Goal: Information Seeking & Learning: Learn about a topic

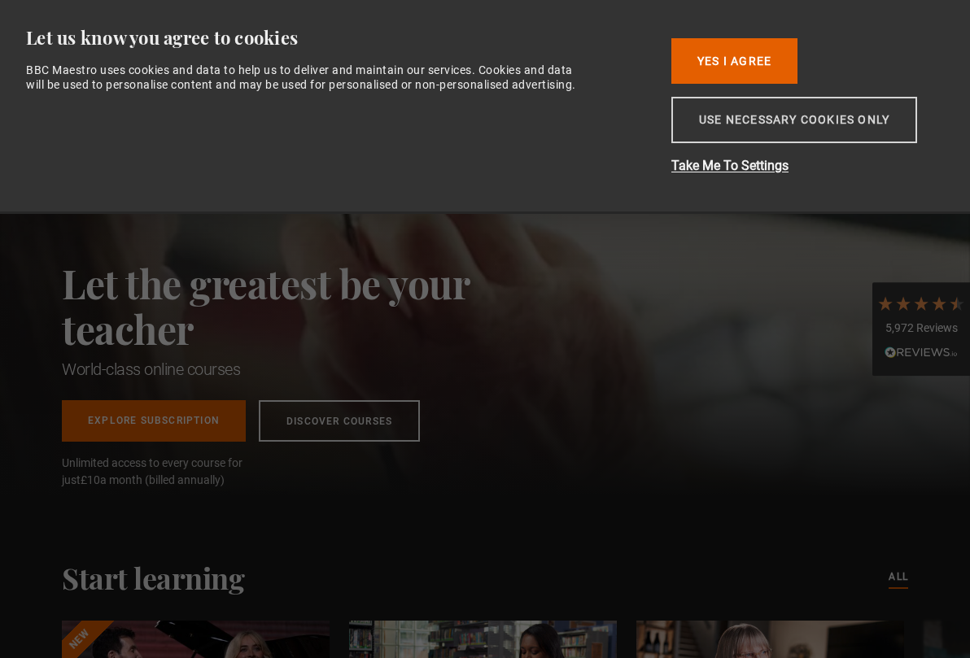
click at [759, 117] on button "Use necessary cookies only" at bounding box center [794, 120] width 246 height 46
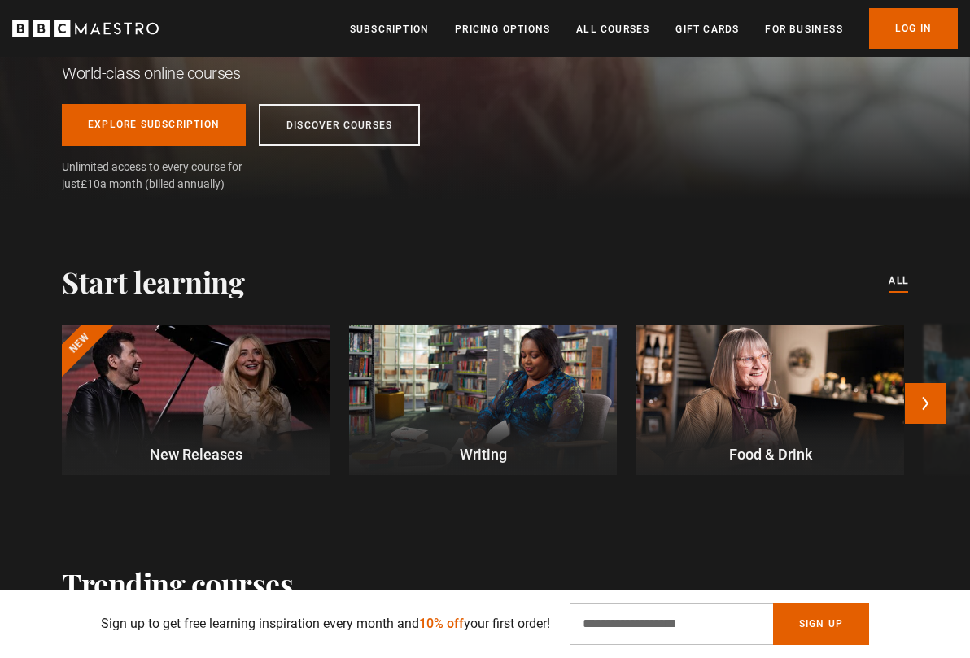
scroll to position [0, 187]
click at [914, 403] on button "Next" at bounding box center [924, 403] width 41 height 41
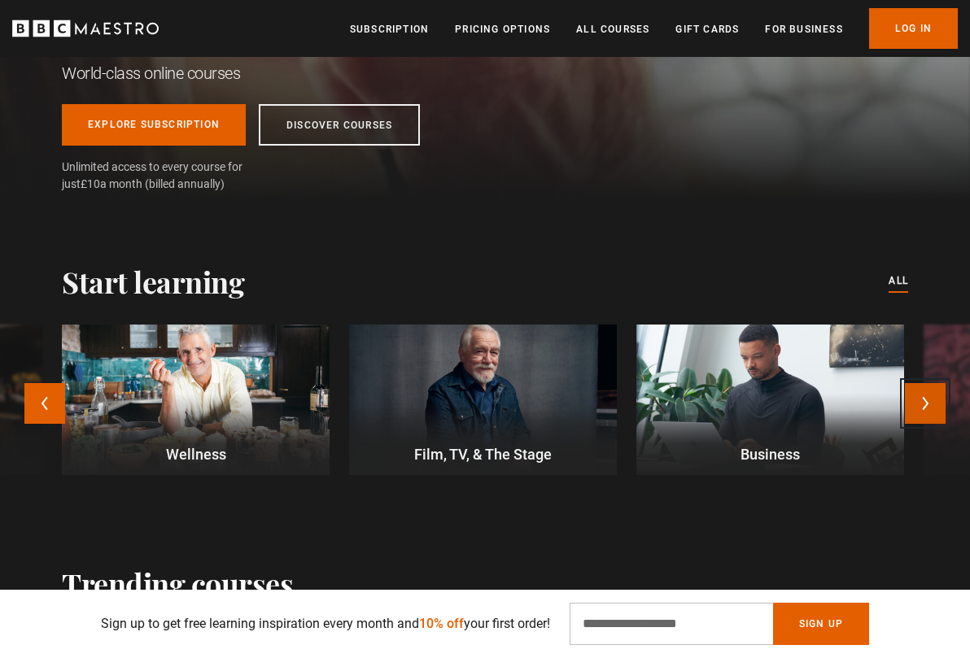
click at [914, 403] on button "Next" at bounding box center [924, 403] width 41 height 41
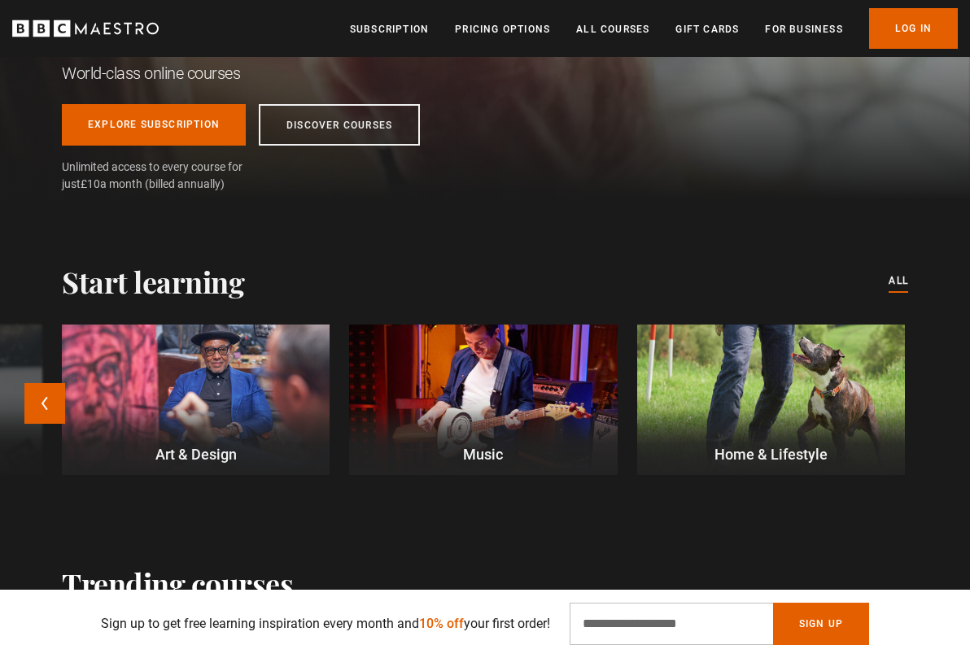
scroll to position [0, 374]
click at [916, 404] on div "New New Releases Writing Food & Drink Wellness Film, TV, & The Stage Business A…" at bounding box center [485, 410] width 970 height 170
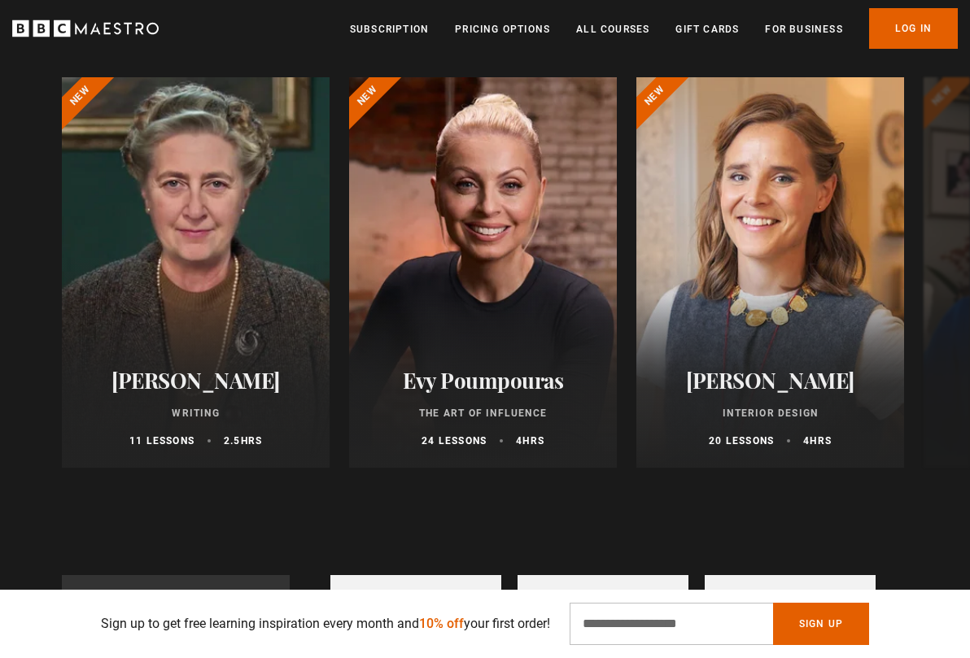
scroll to position [846, 0]
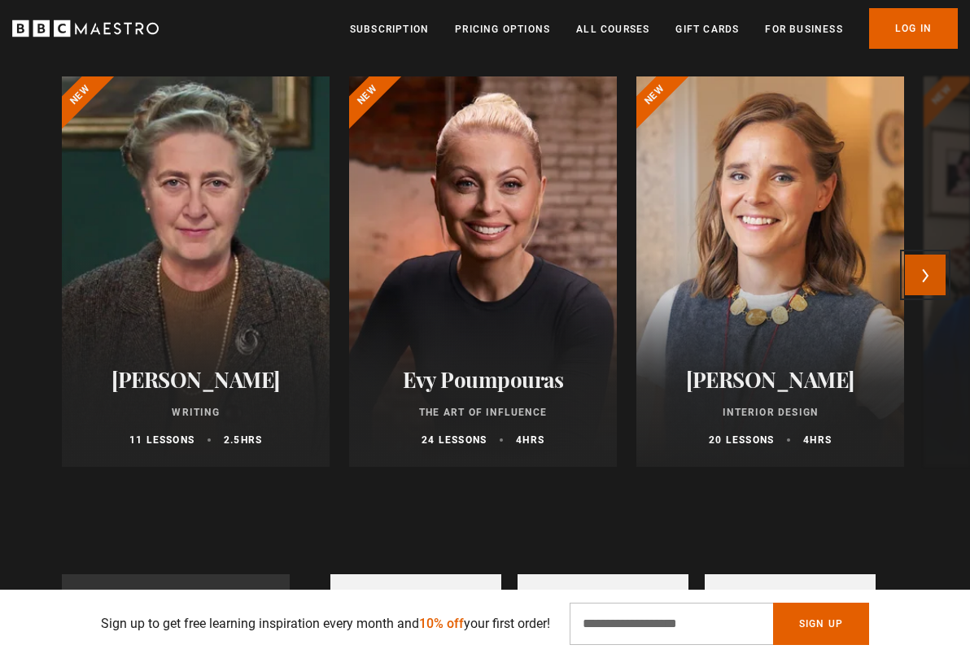
click at [941, 293] on button "Next" at bounding box center [924, 275] width 41 height 41
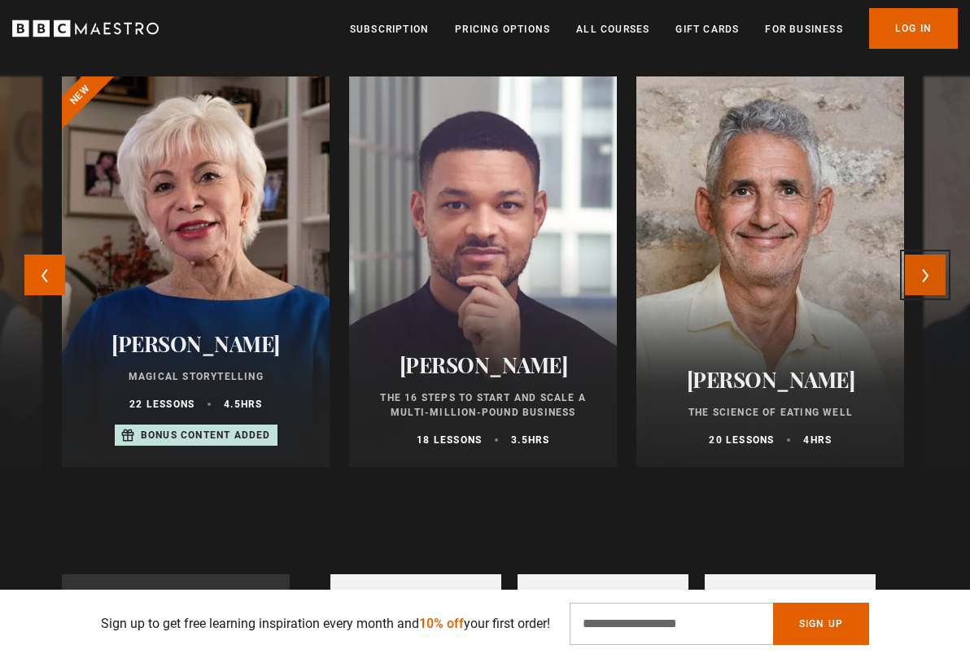
click at [943, 294] on button "Next" at bounding box center [924, 275] width 41 height 41
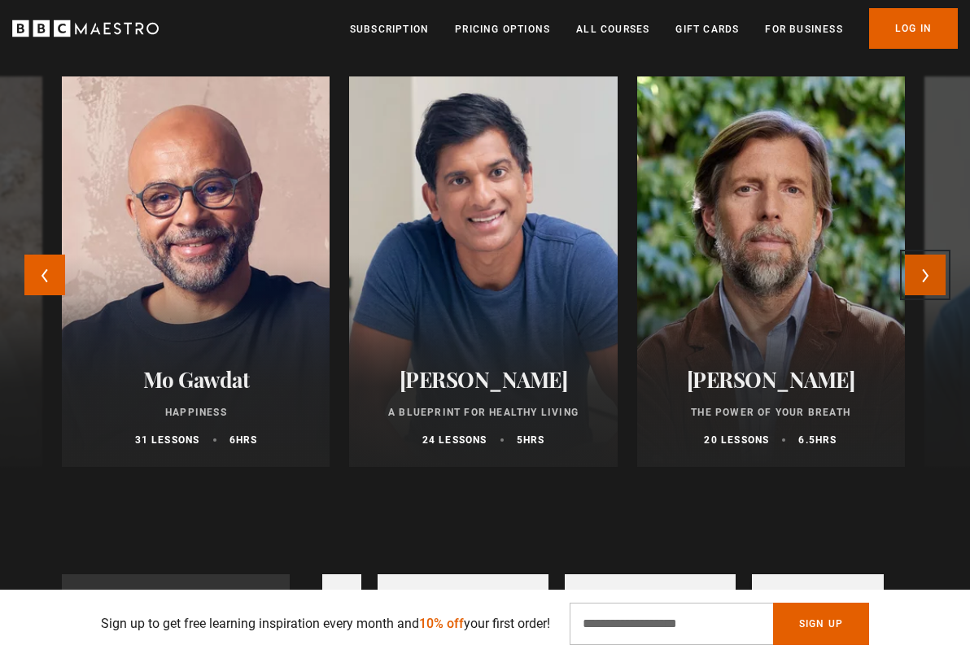
scroll to position [0, 561]
click at [943, 294] on button "Next" at bounding box center [924, 275] width 41 height 41
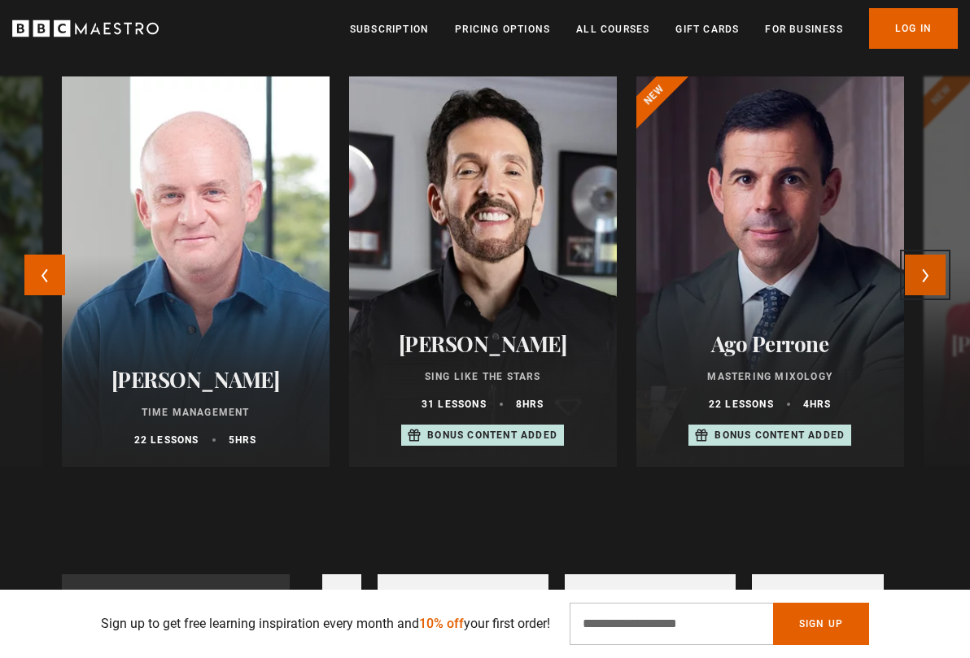
scroll to position [0, 748]
click at [943, 294] on button "Next" at bounding box center [924, 275] width 41 height 41
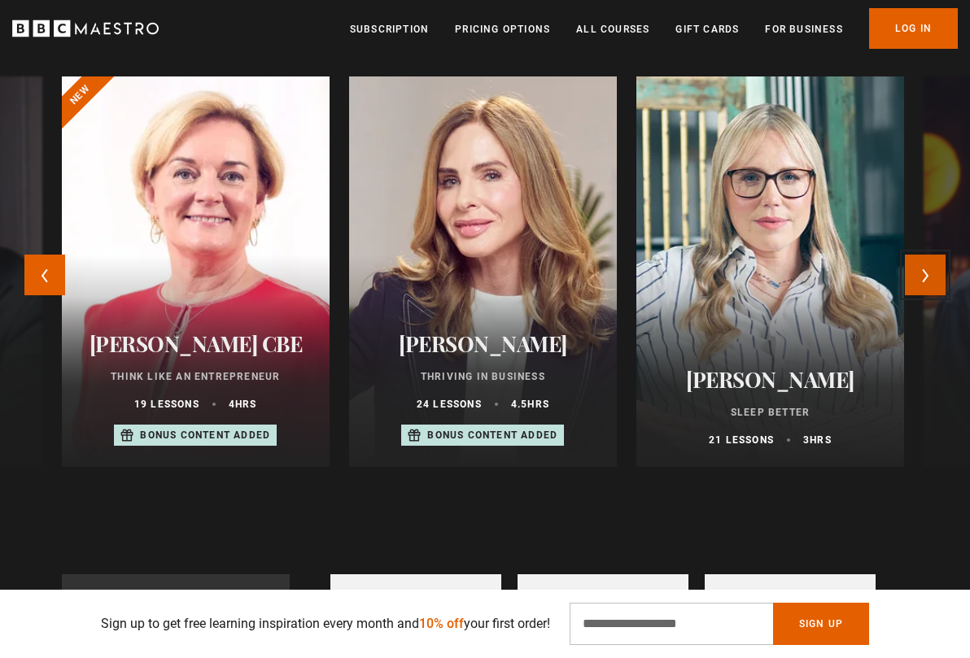
click at [943, 295] on button "Next" at bounding box center [924, 275] width 41 height 41
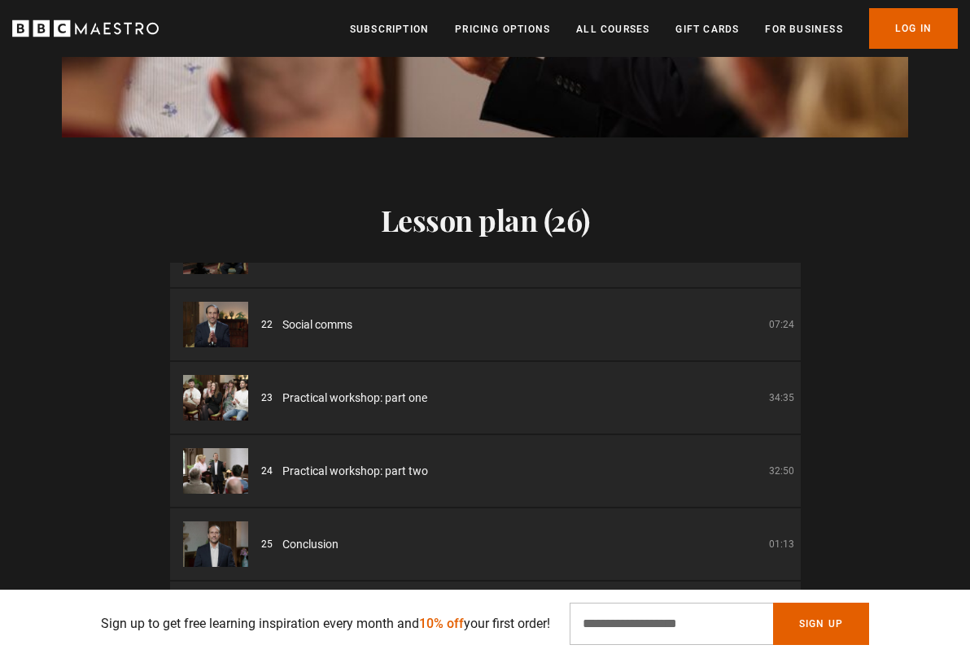
scroll to position [0, 374]
